Goal: Task Accomplishment & Management: Manage account settings

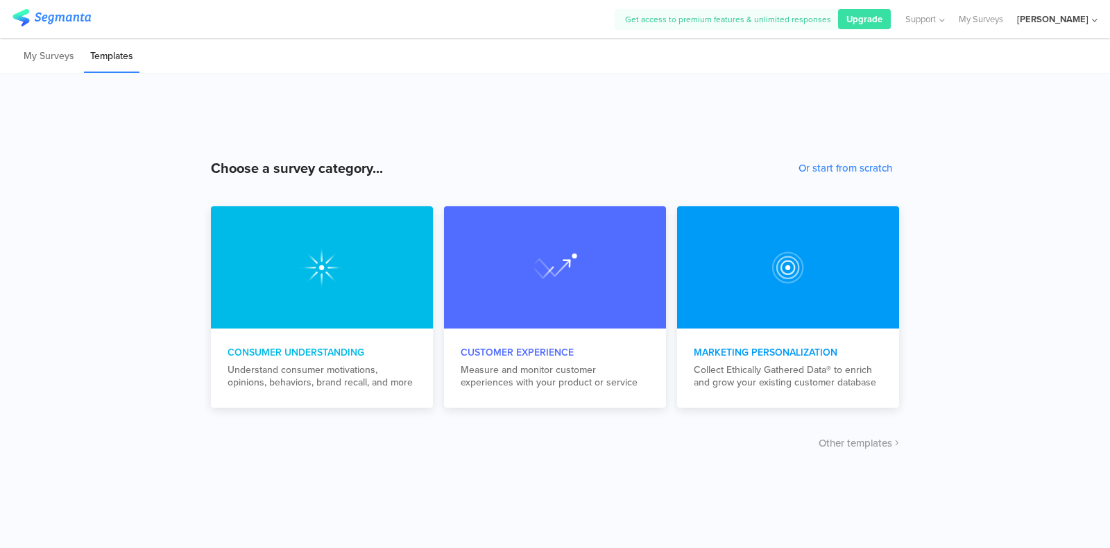
click at [1018, 12] on div "Alexandra Palaiologou" at bounding box center [1057, 19] width 81 height 38
click at [973, 181] on div "Logout" at bounding box center [1015, 172] width 191 height 38
